Goal: Transaction & Acquisition: Purchase product/service

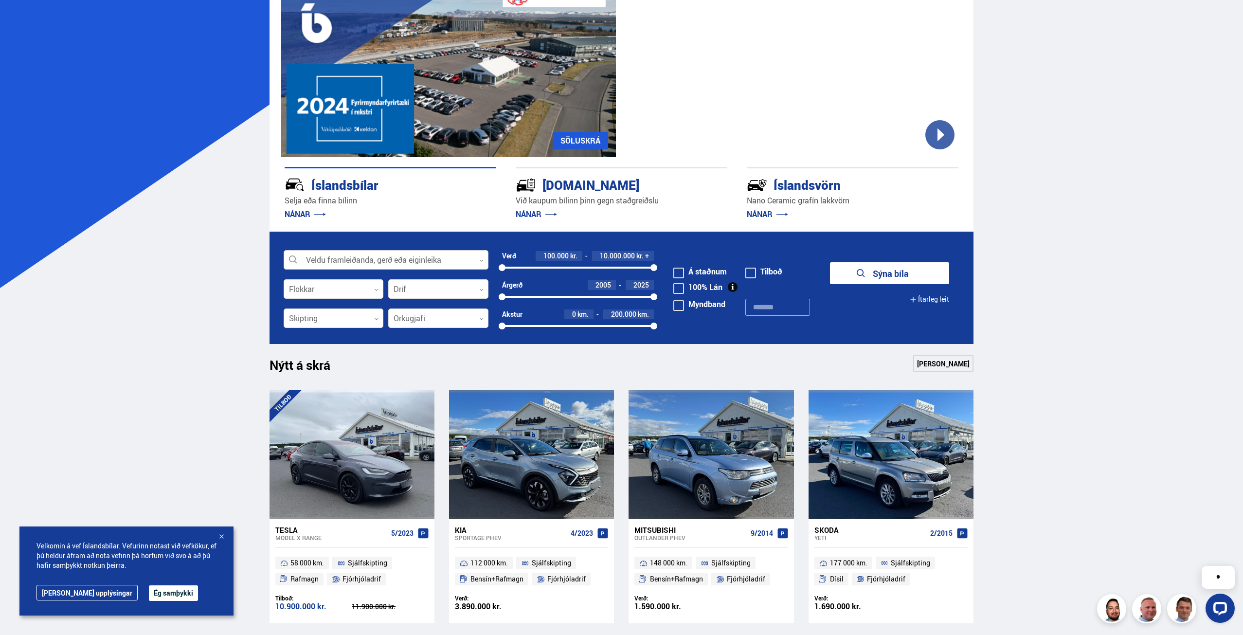
click at [429, 260] on div at bounding box center [386, 259] width 205 height 19
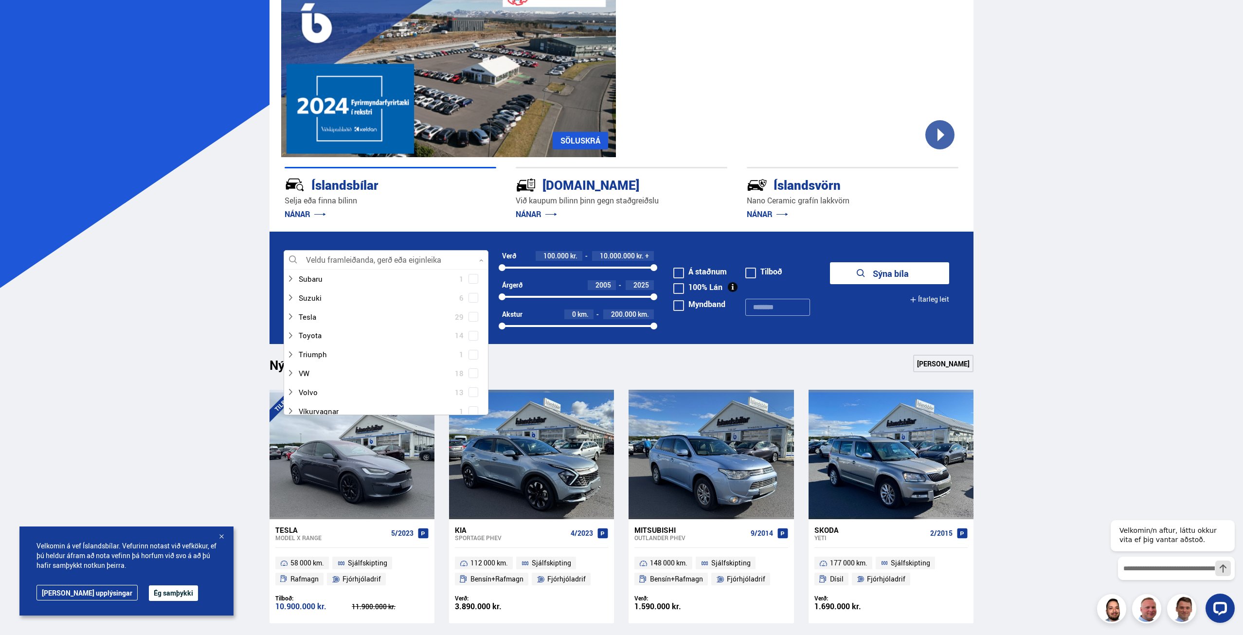
scroll to position [632, 0]
click at [318, 359] on div at bounding box center [375, 362] width 179 height 14
click at [472, 339] on span at bounding box center [473, 340] width 4 height 4
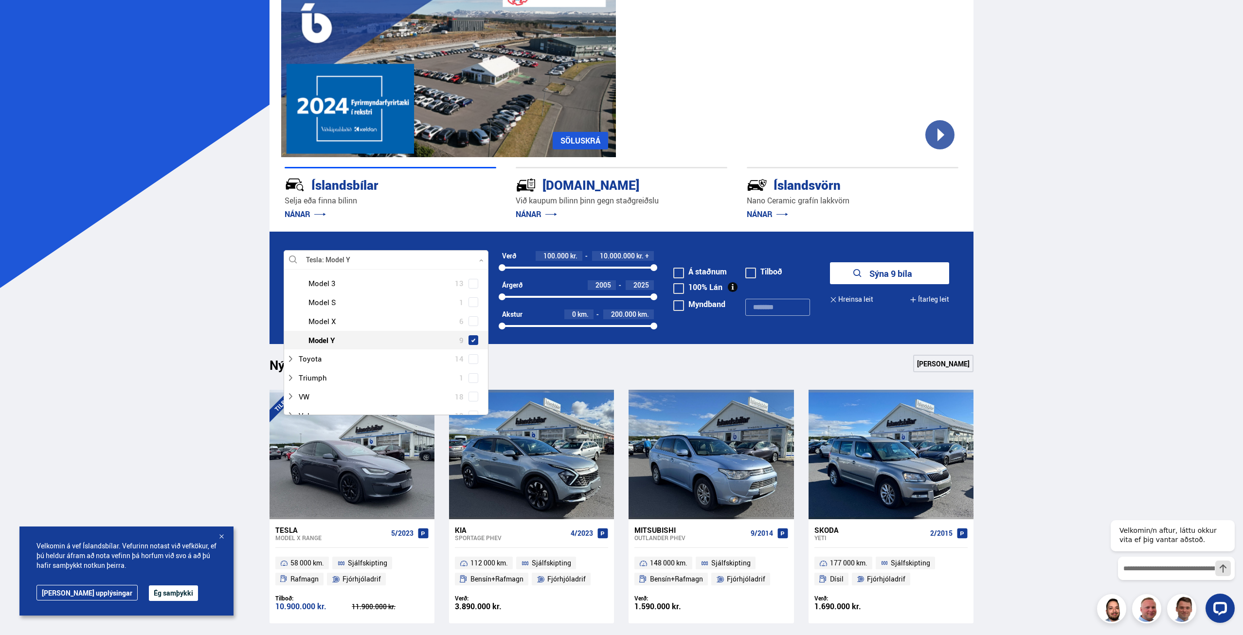
click at [906, 276] on button "Sýna 9 bíla" at bounding box center [889, 273] width 119 height 22
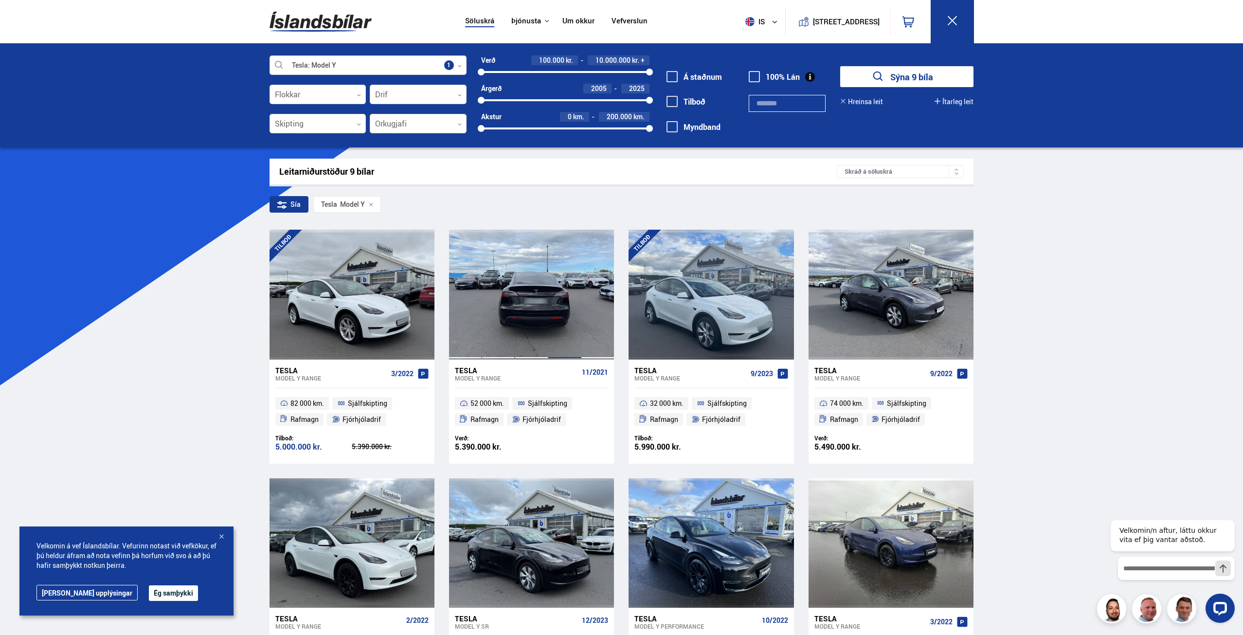
click at [559, 286] on div at bounding box center [564, 294] width 33 height 129
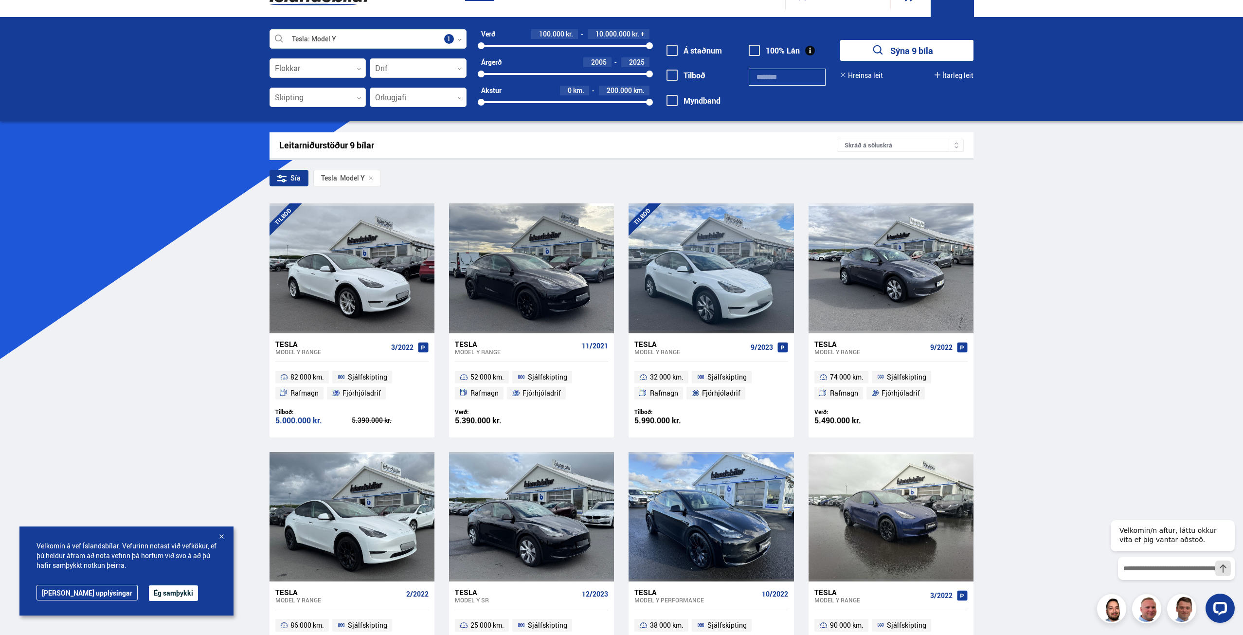
scroll to position [49, 0]
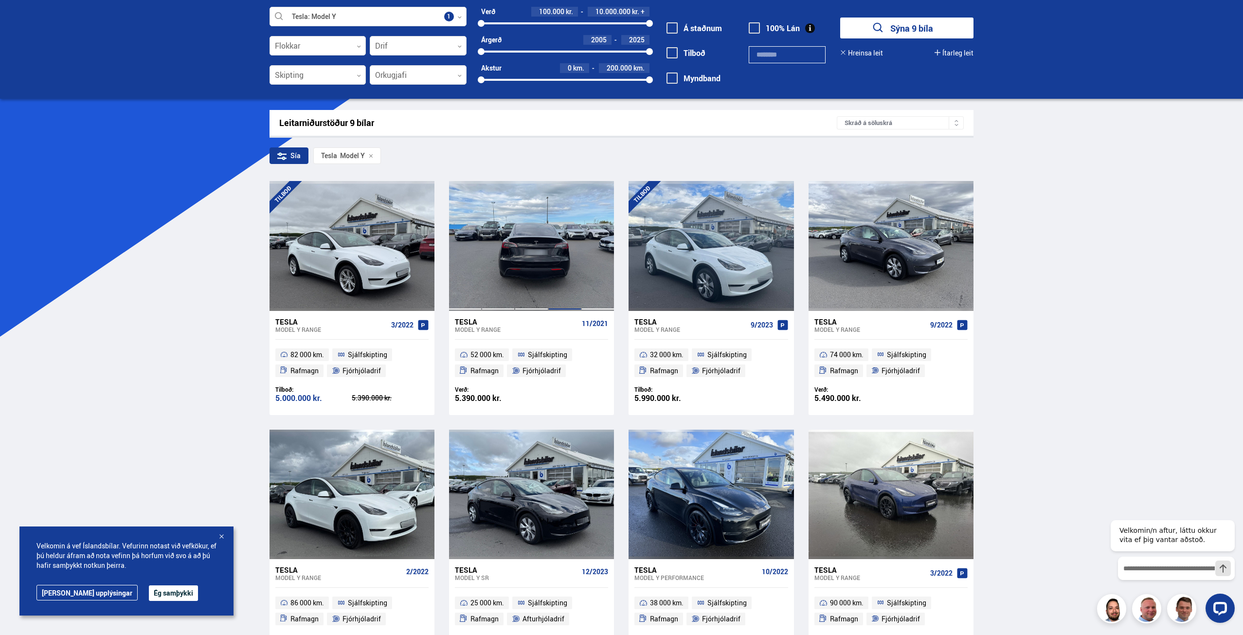
click at [551, 226] on div at bounding box center [564, 245] width 33 height 129
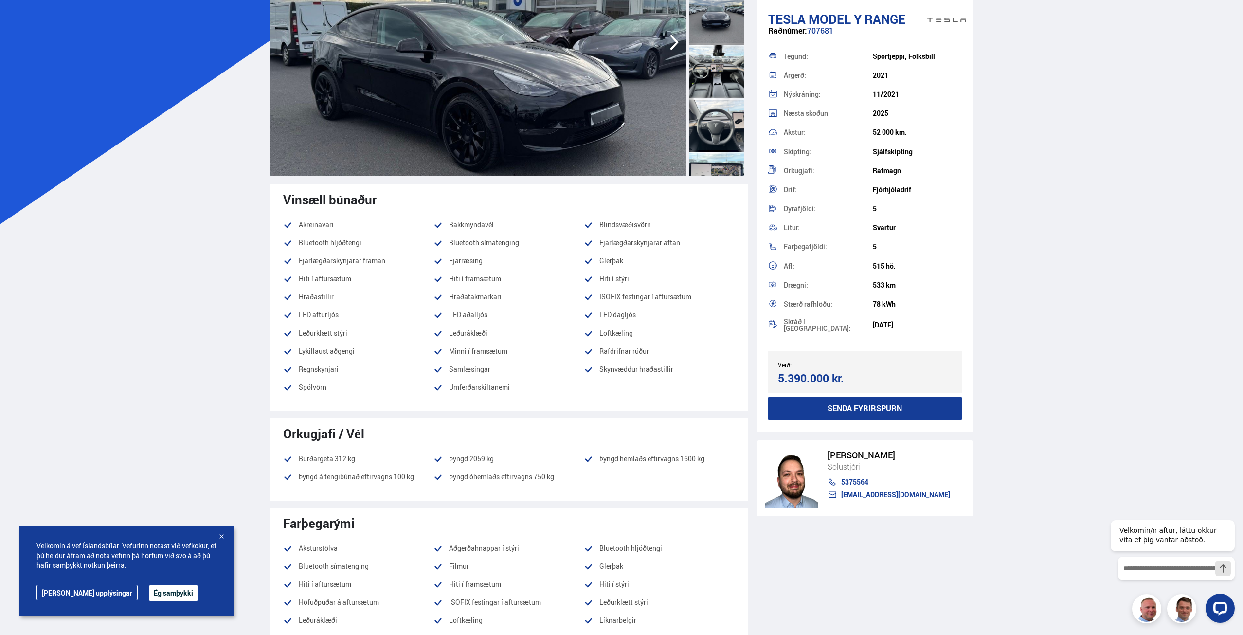
scroll to position [55, 0]
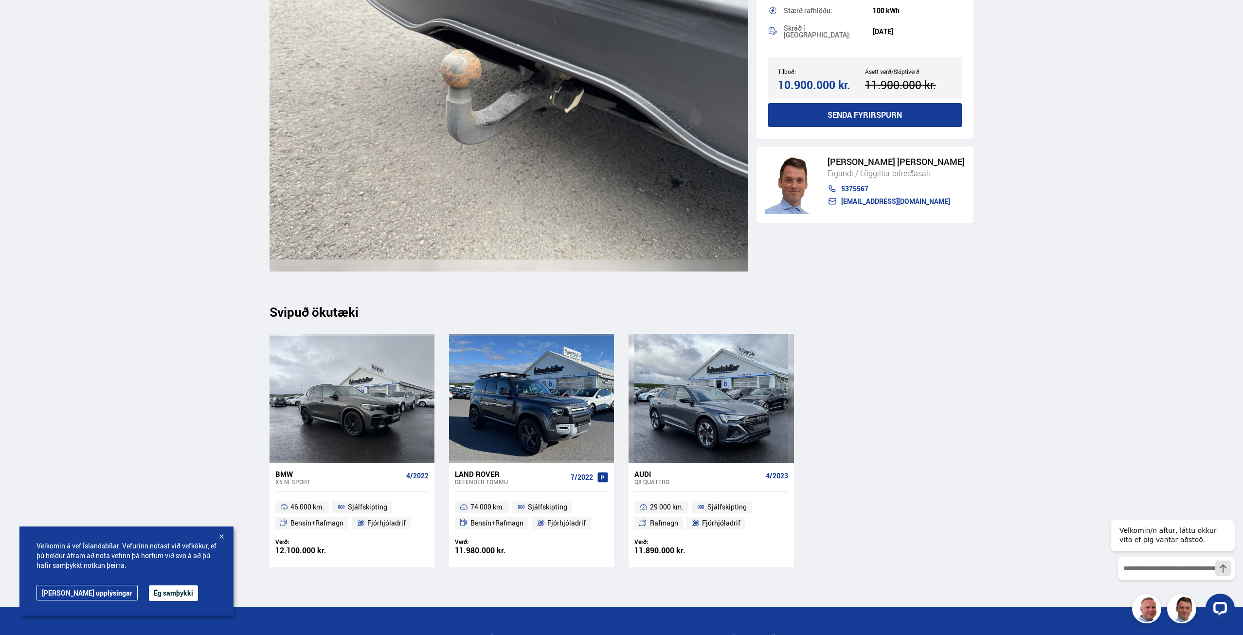
scroll to position [11576, 0]
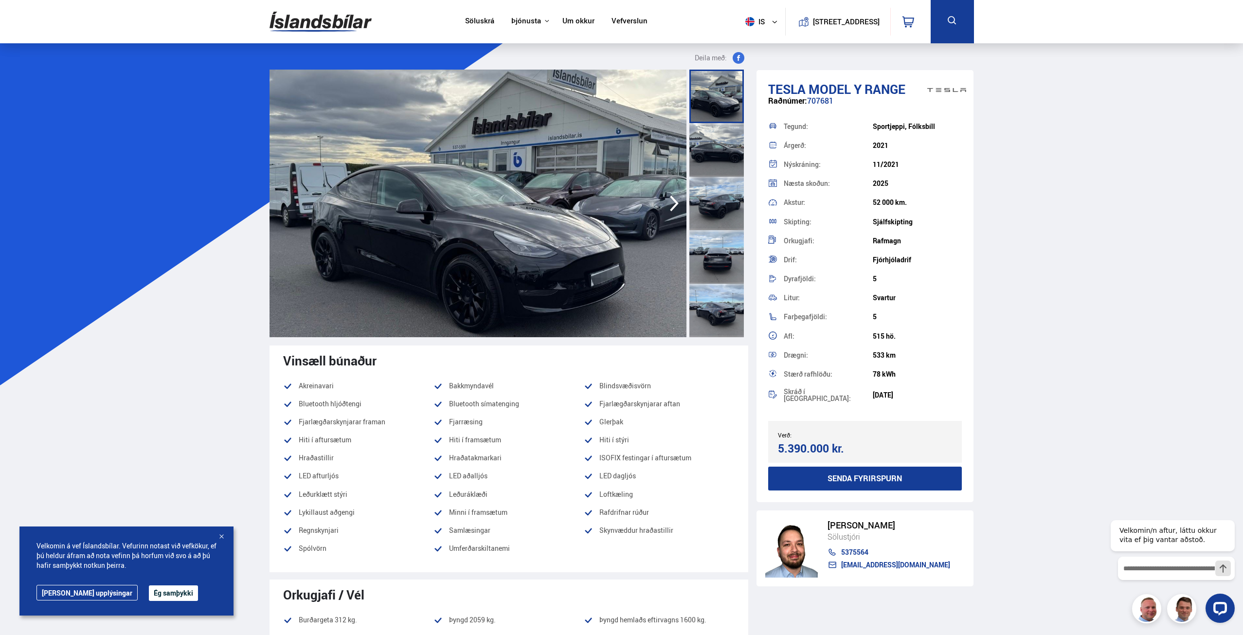
click at [796, 447] on div "5.390.000 kr." at bounding box center [820, 448] width 84 height 13
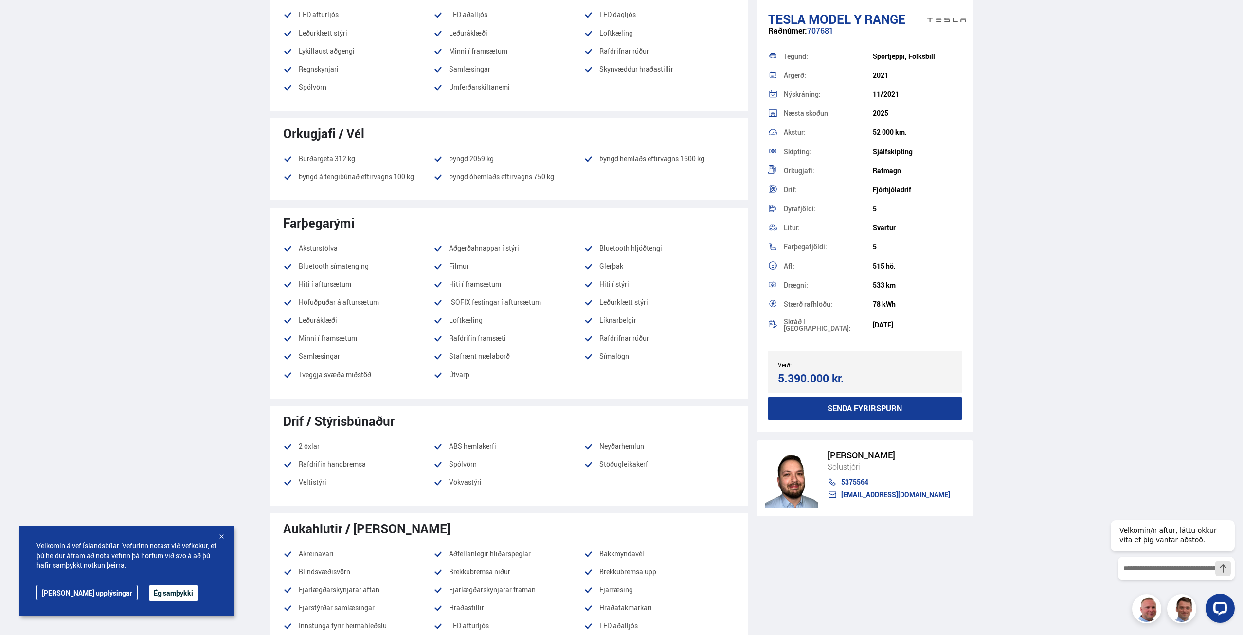
scroll to position [486, 0]
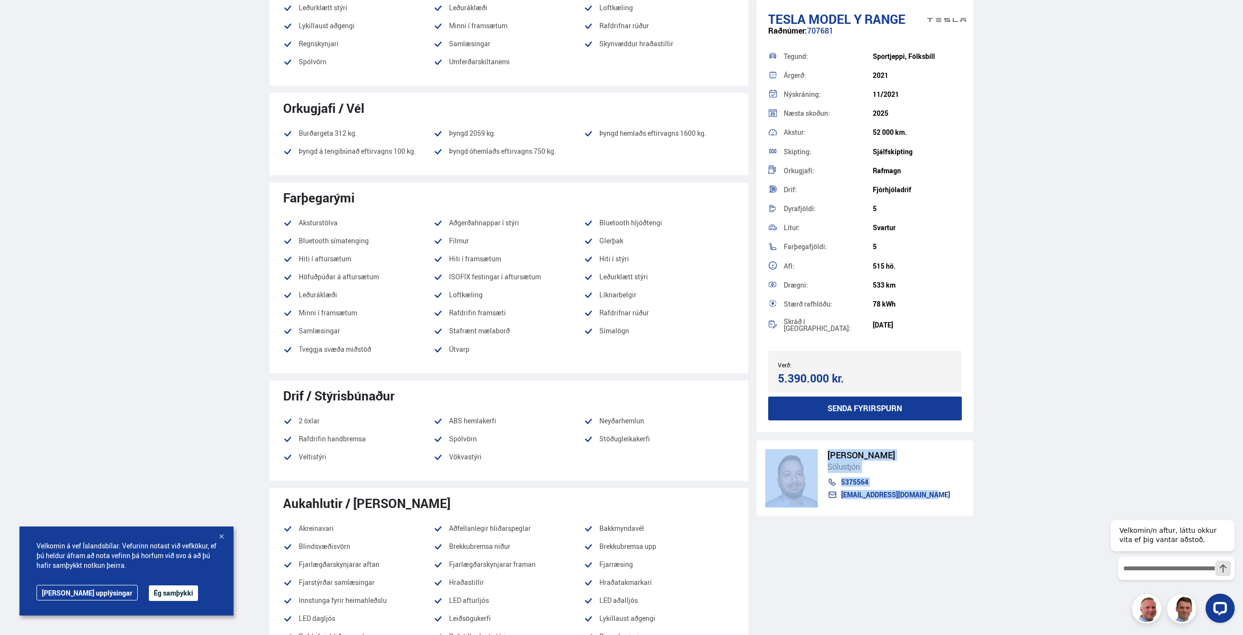
drag, startPoint x: 944, startPoint y: 498, endPoint x: 790, endPoint y: 466, distance: 156.4
click at [790, 466] on div "Hákon Hafsteinsson Sölustjóri 5375564 hakon@islandsbilar.is" at bounding box center [864, 478] width 217 height 76
click at [876, 450] on div "[PERSON_NAME]" at bounding box center [888, 455] width 123 height 10
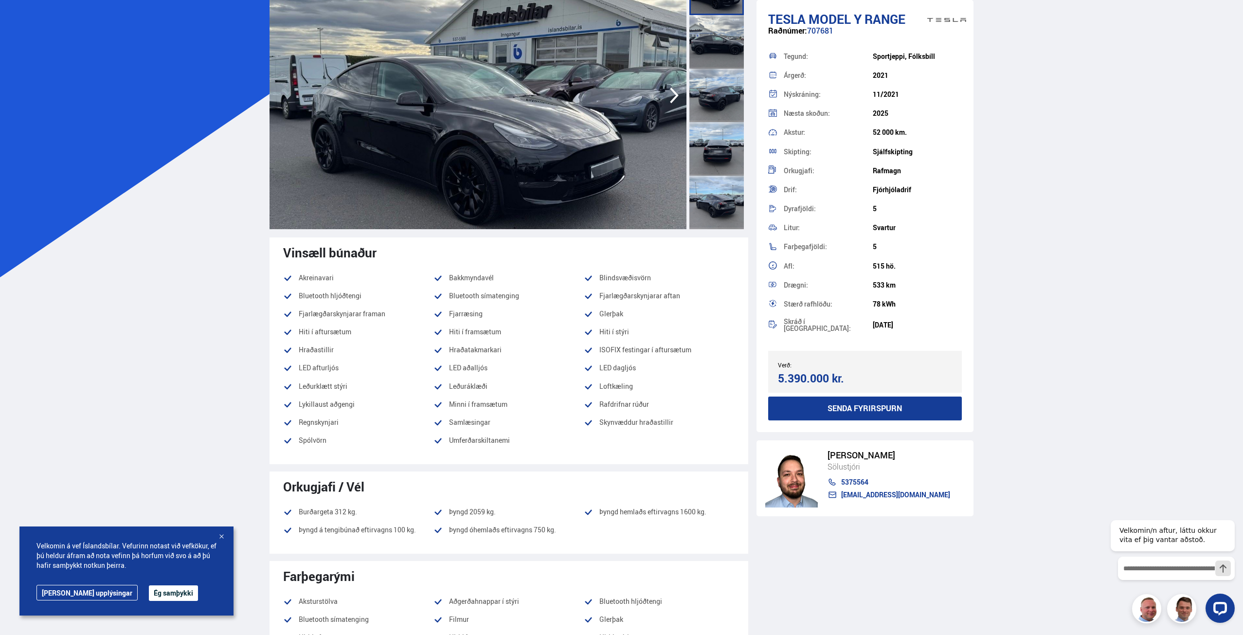
scroll to position [0, 0]
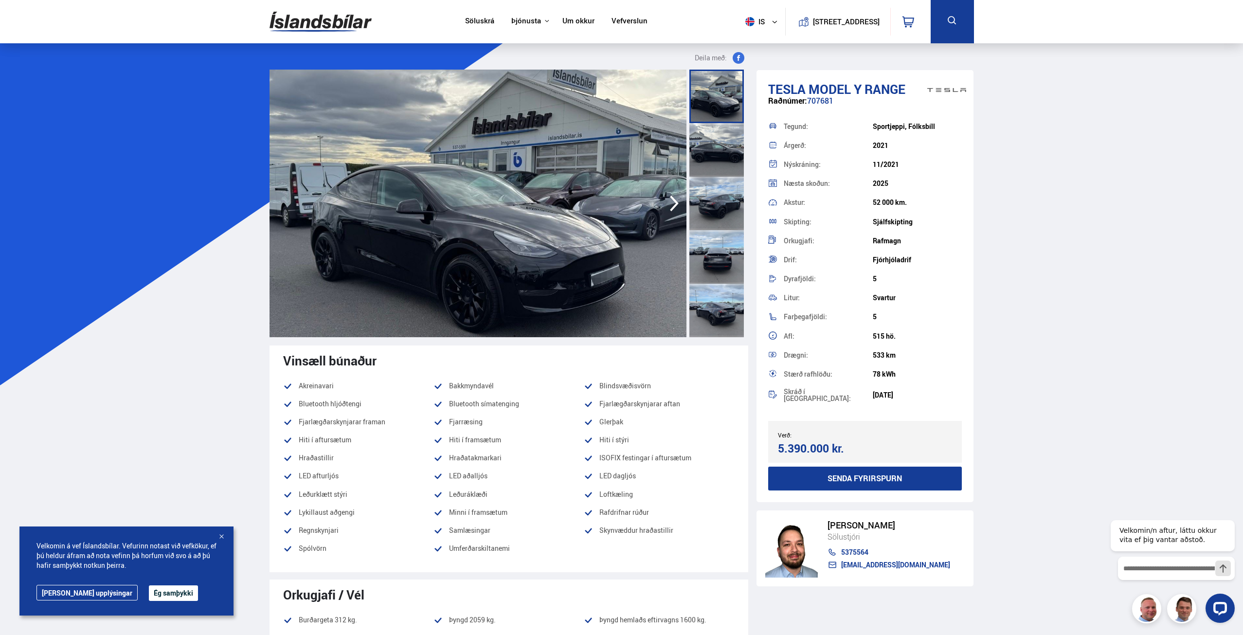
click at [717, 164] on div at bounding box center [716, 150] width 54 height 54
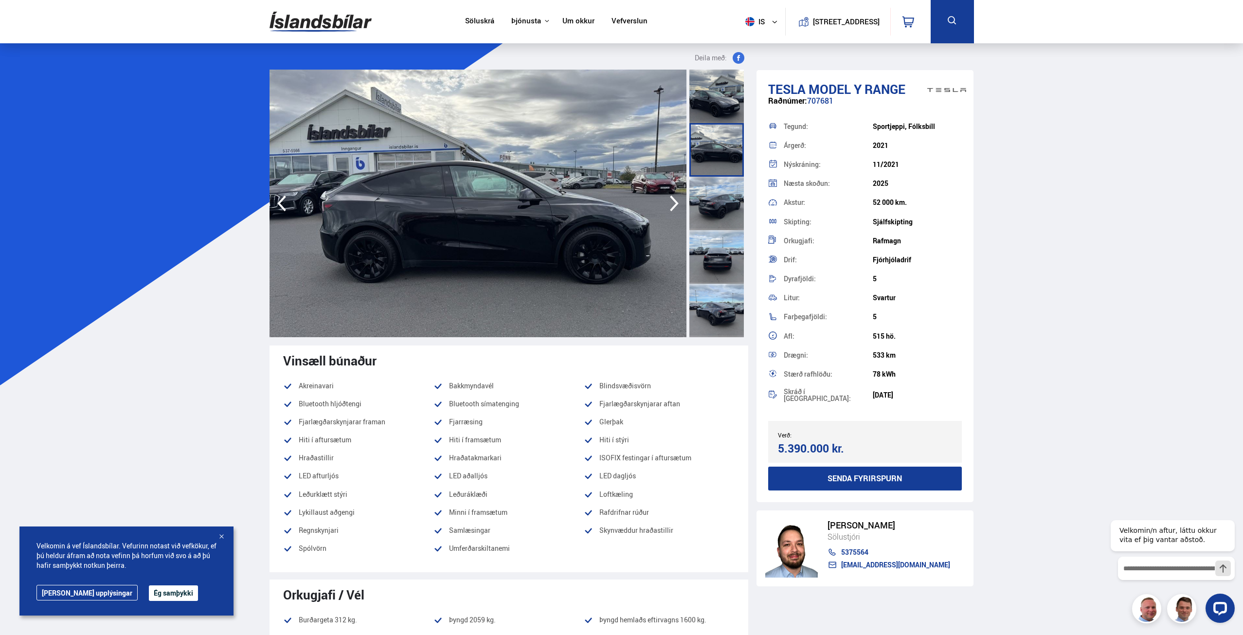
click at [717, 205] on div at bounding box center [716, 204] width 54 height 54
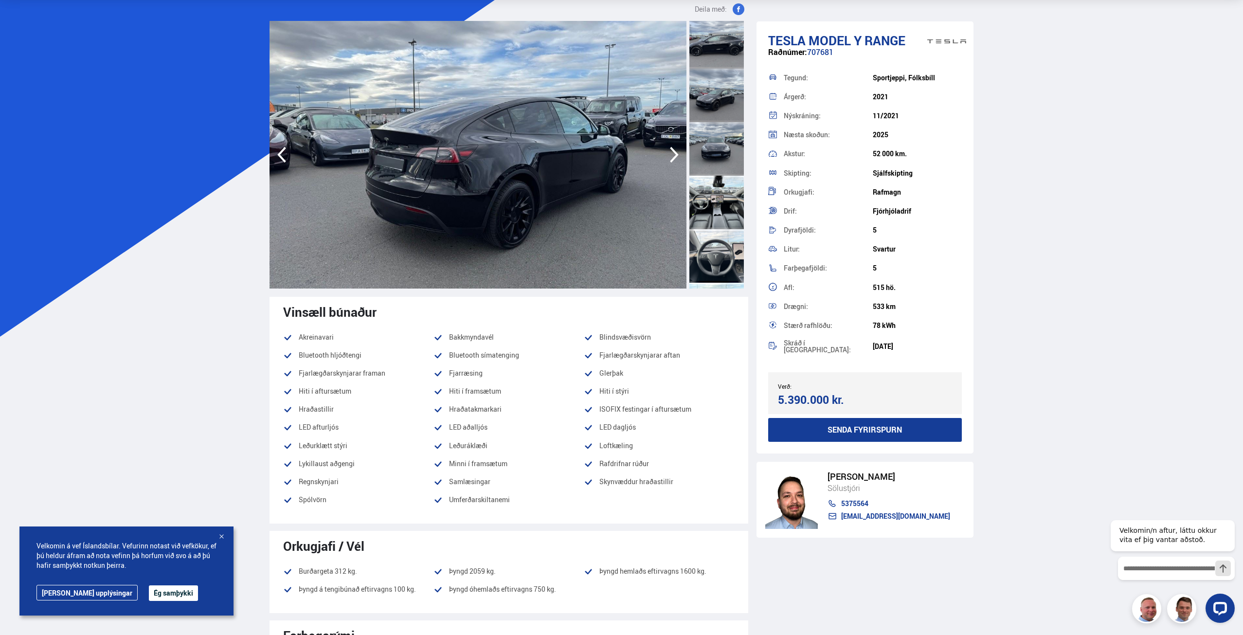
scroll to position [280, 0]
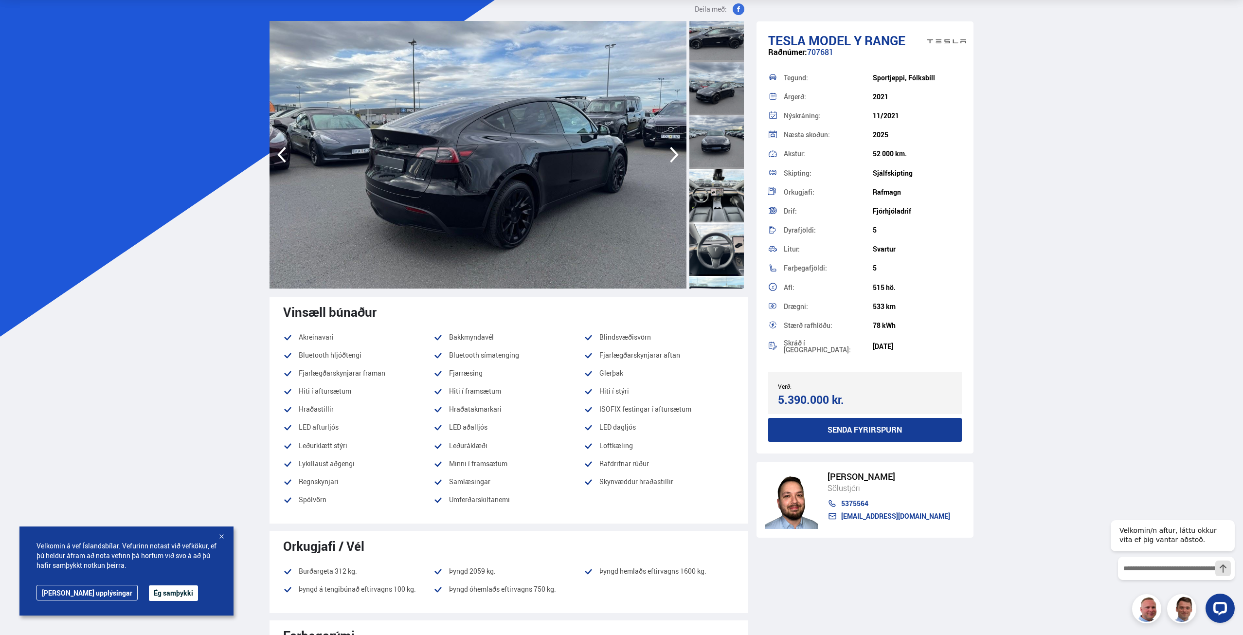
click at [720, 210] on div at bounding box center [716, 196] width 54 height 54
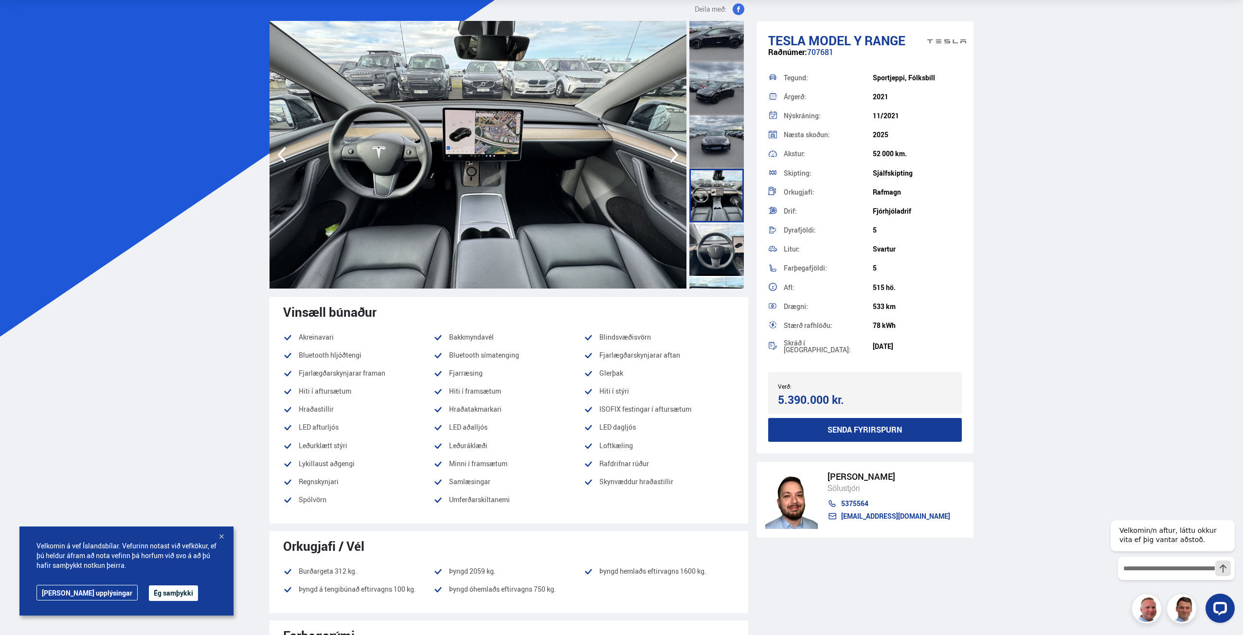
click at [722, 146] on div at bounding box center [716, 142] width 54 height 54
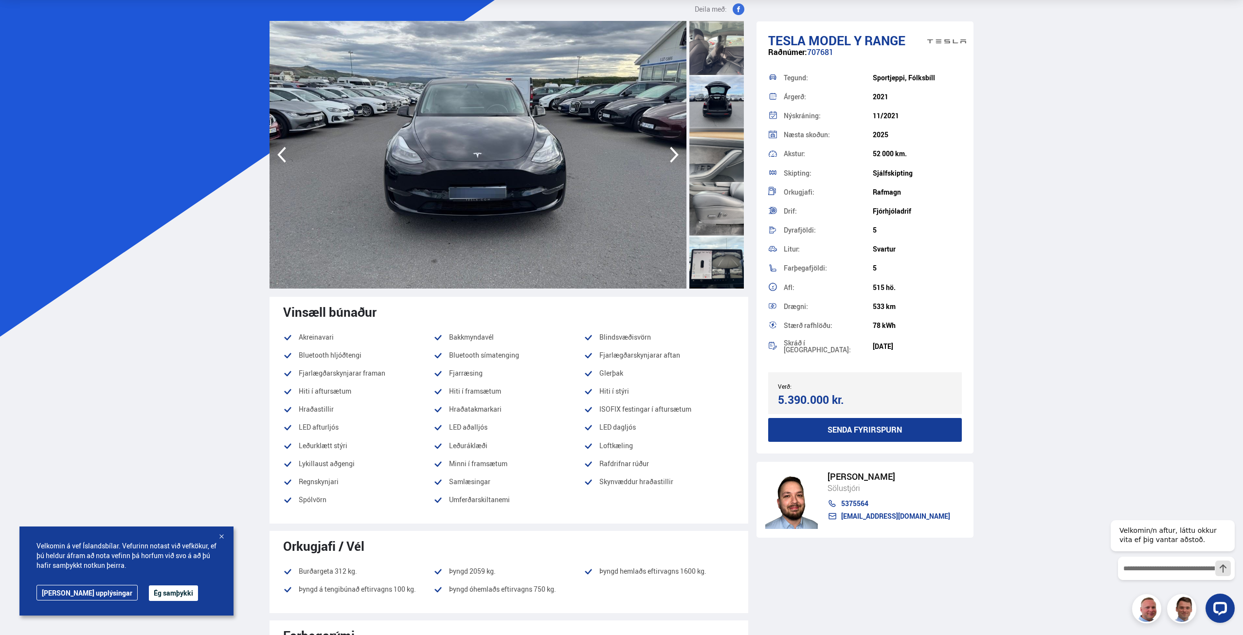
scroll to position [1010, 0]
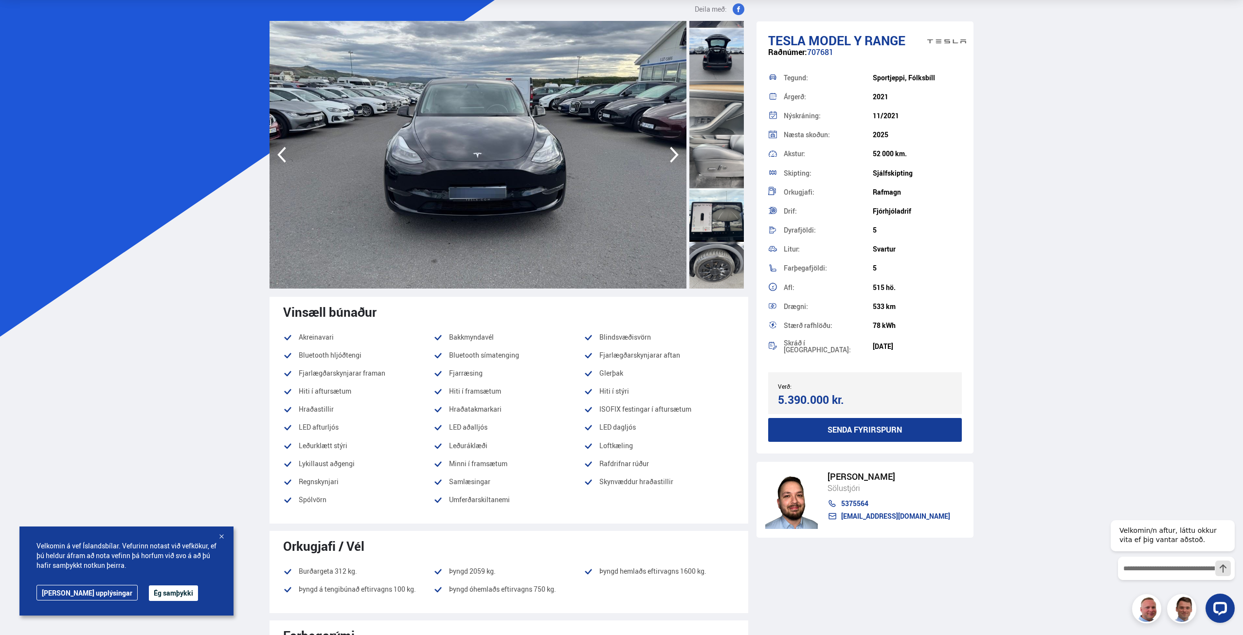
click at [718, 262] on div at bounding box center [716, 269] width 54 height 54
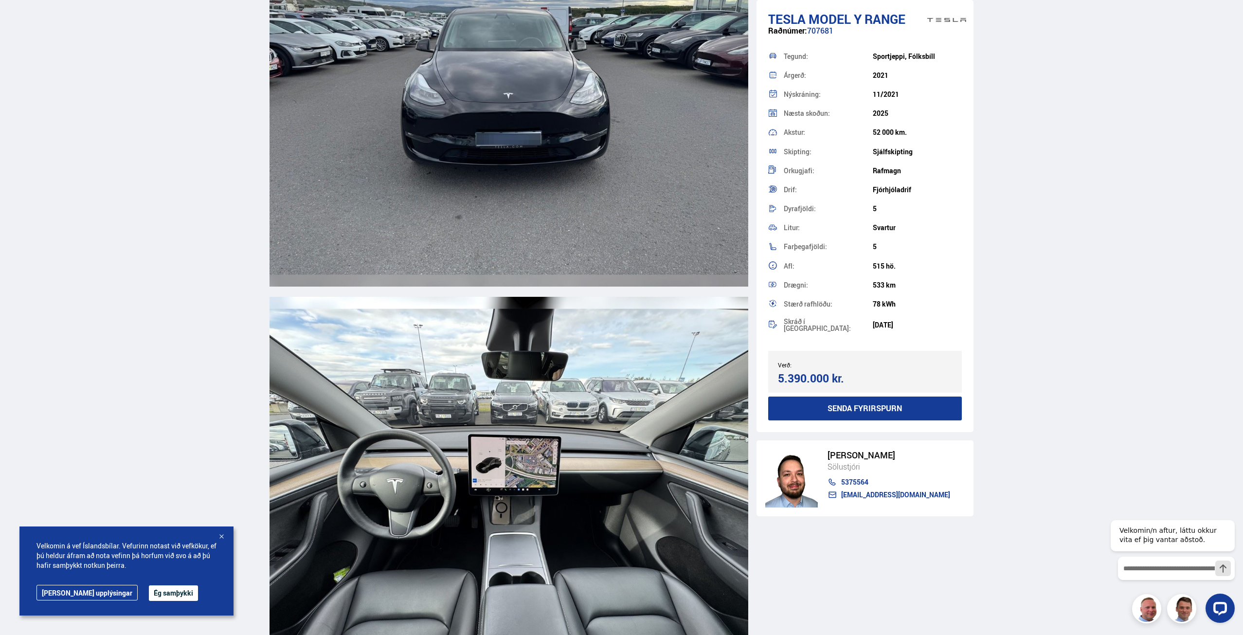
scroll to position [4134, 0]
